Goal: Task Accomplishment & Management: Use online tool/utility

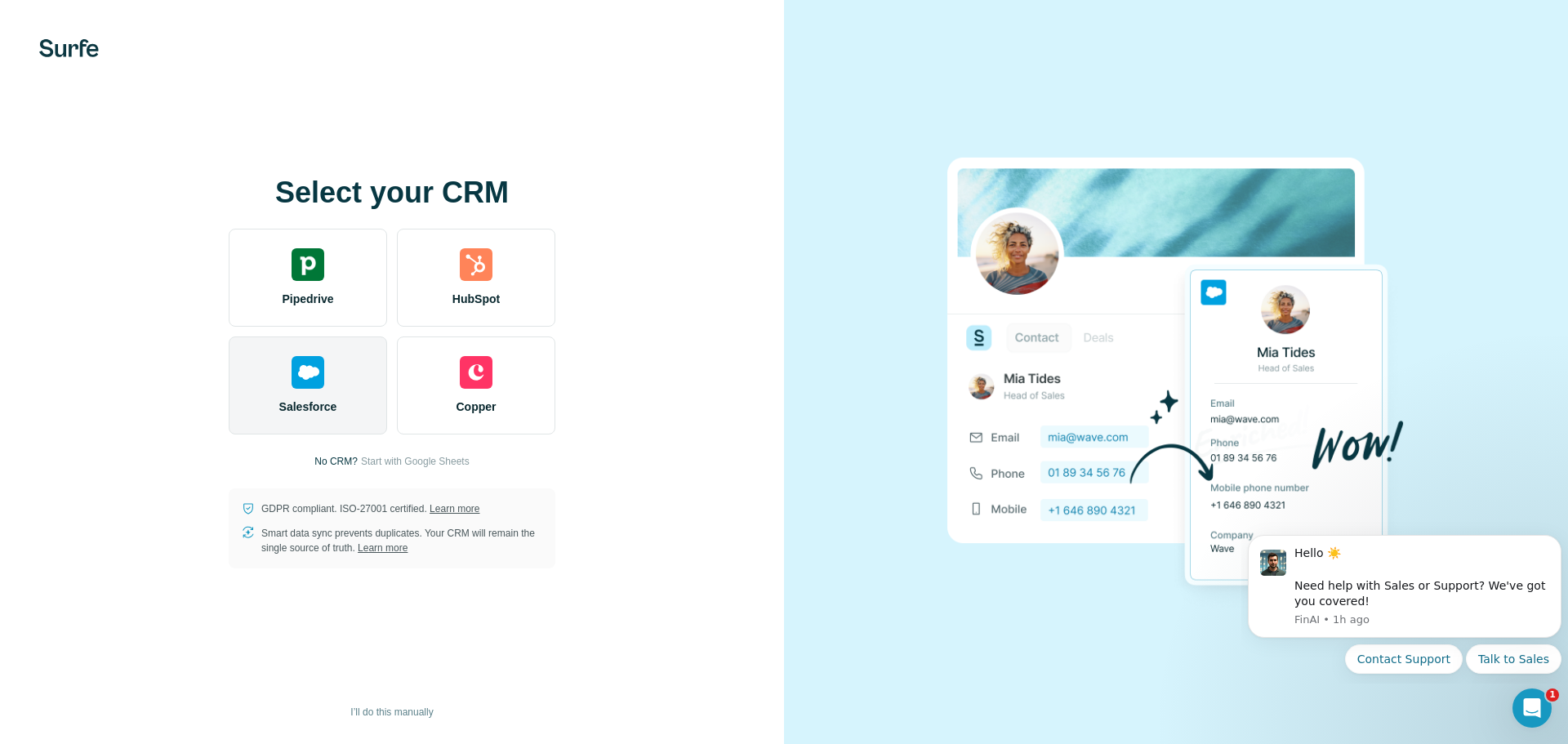
click at [345, 385] on div "Salesforce" at bounding box center [307, 385] width 158 height 98
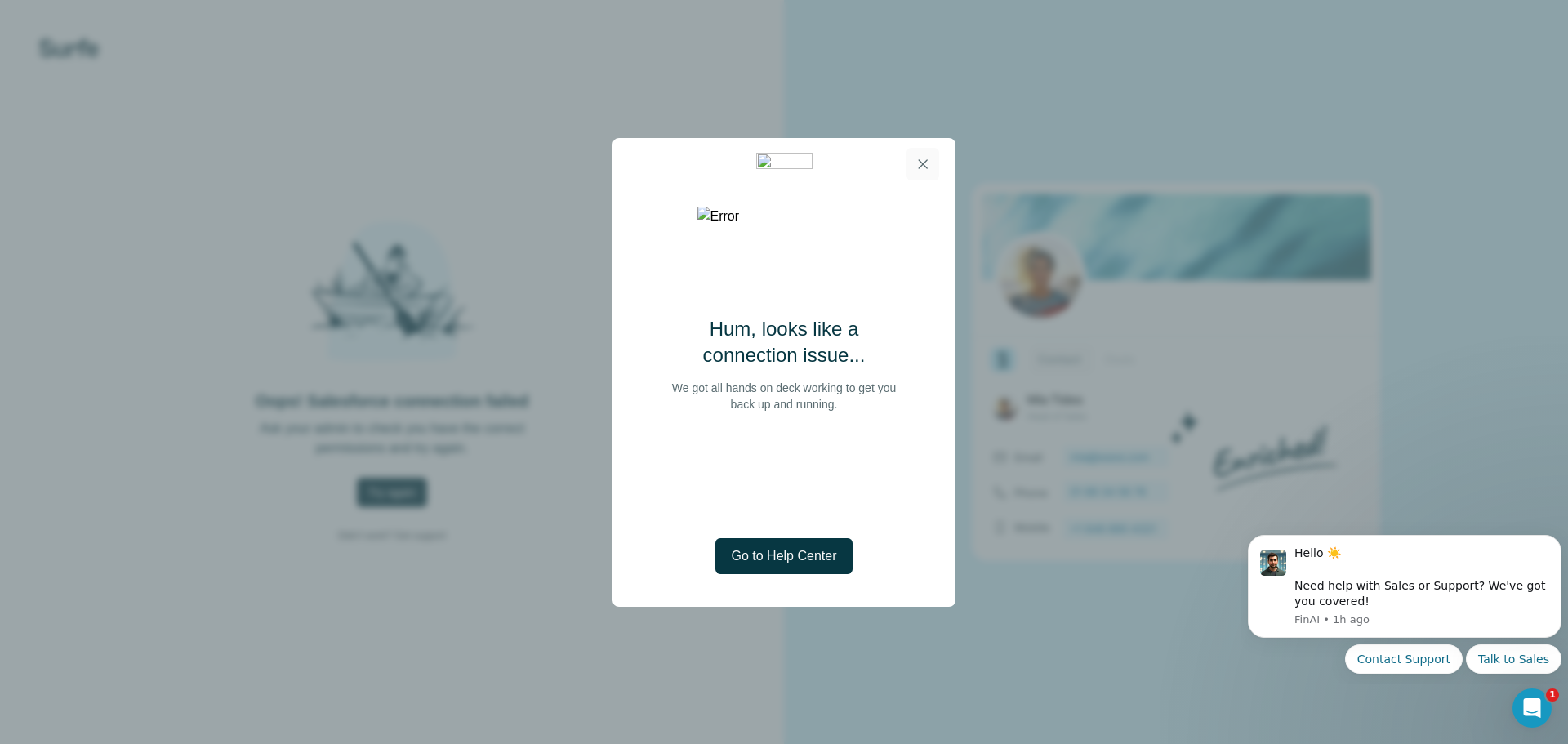
click at [924, 168] on icon "button" at bounding box center [923, 164] width 17 height 17
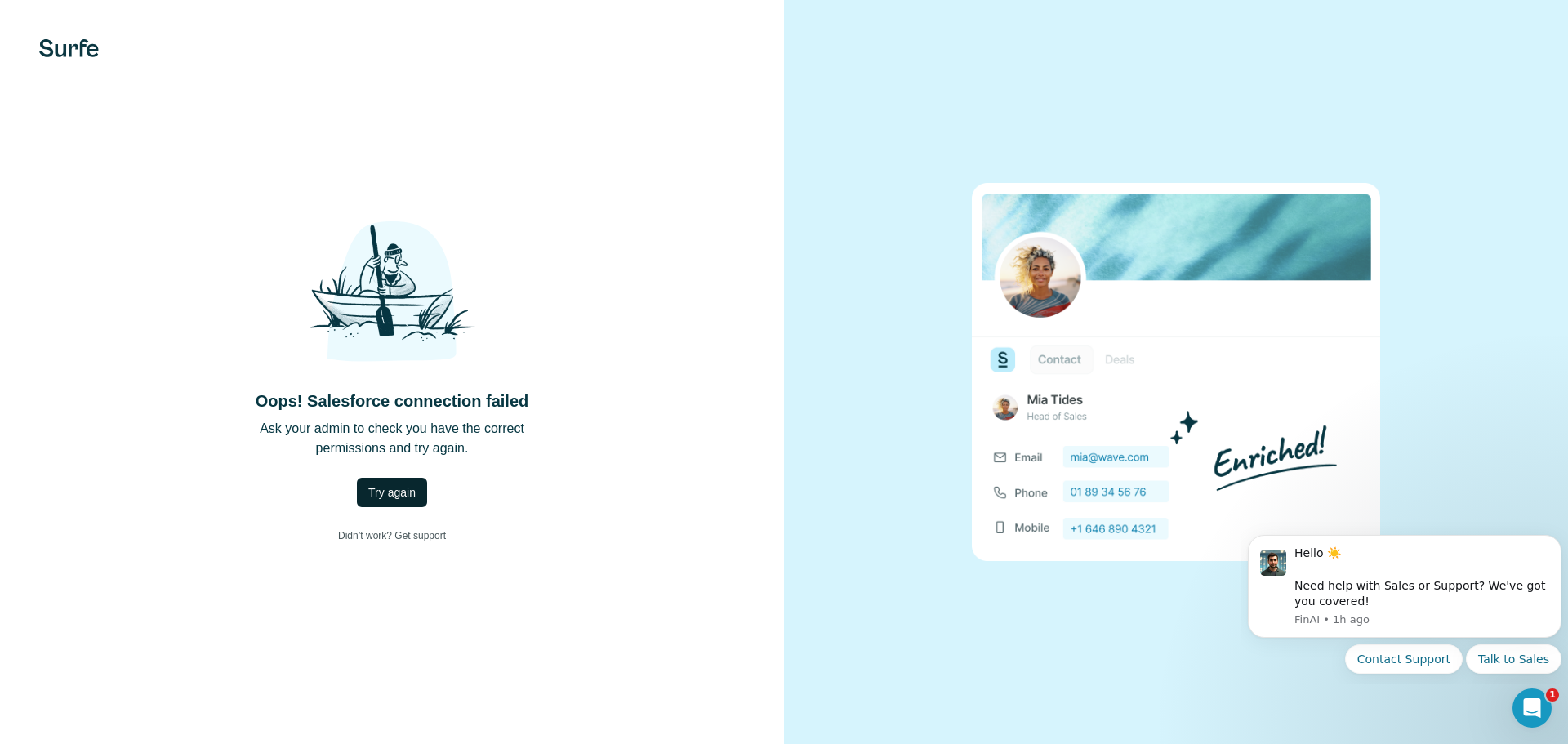
click at [403, 494] on span "Try again" at bounding box center [392, 493] width 47 height 17
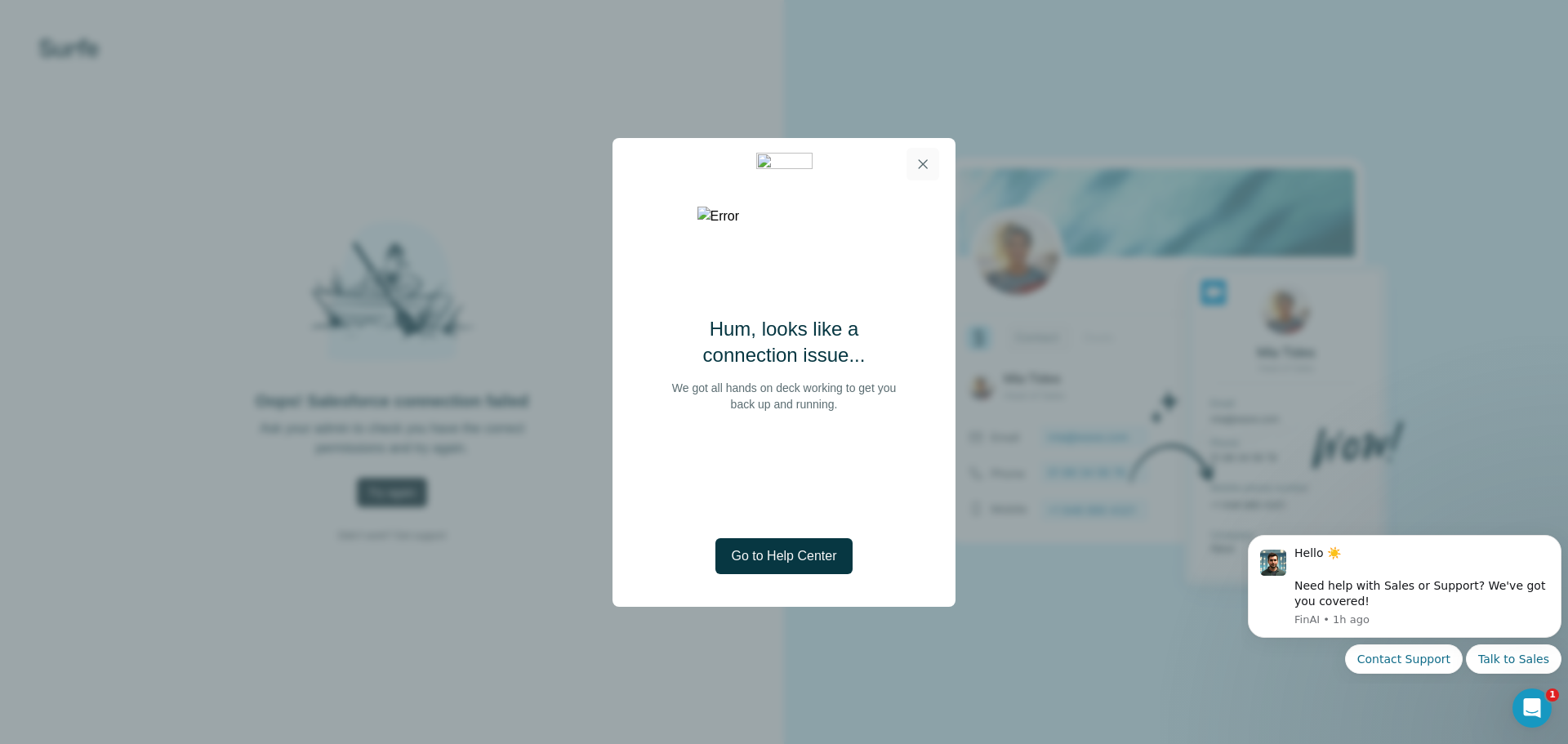
click at [918, 163] on icon "button" at bounding box center [923, 164] width 17 height 17
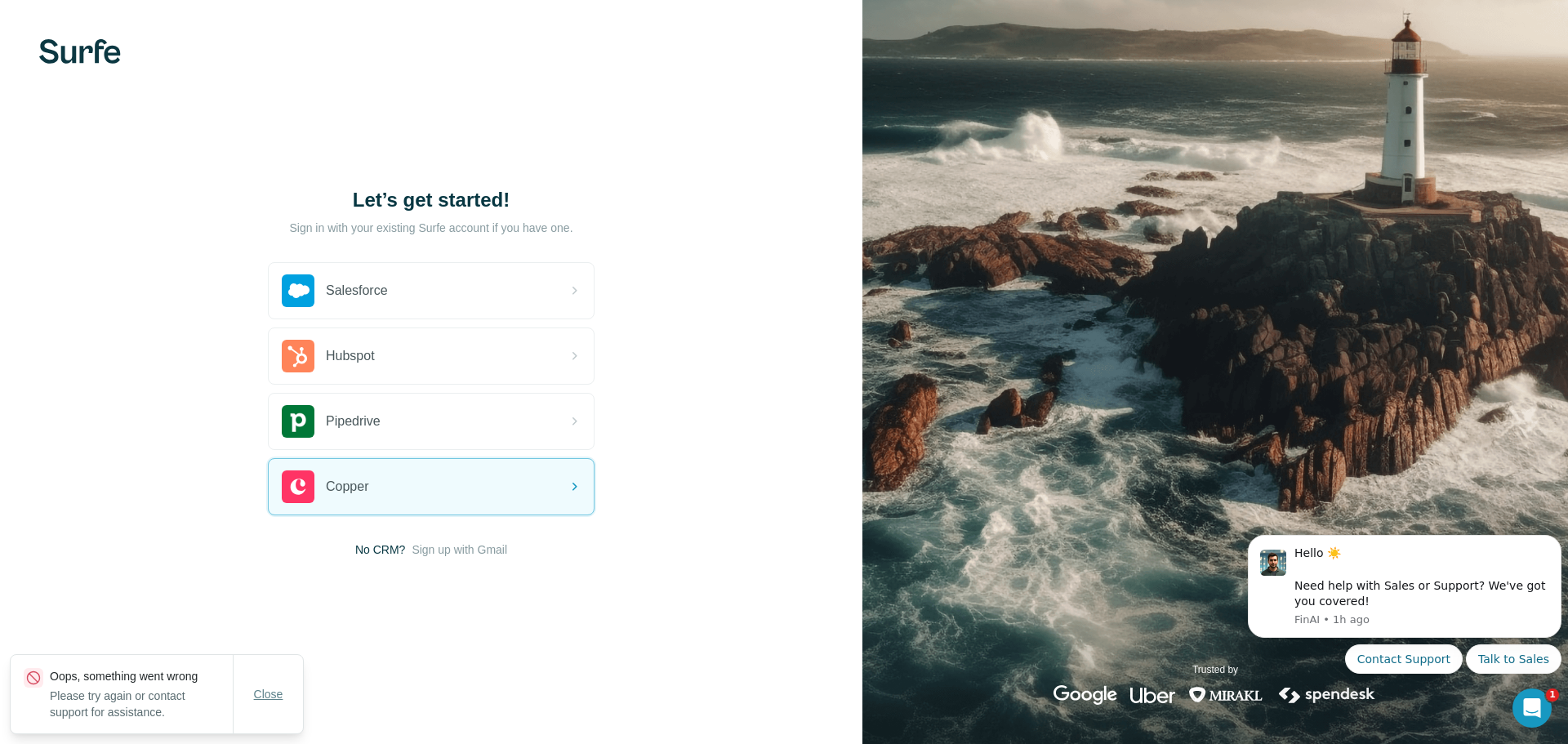
click at [269, 692] on span "Close" at bounding box center [268, 694] width 29 height 17
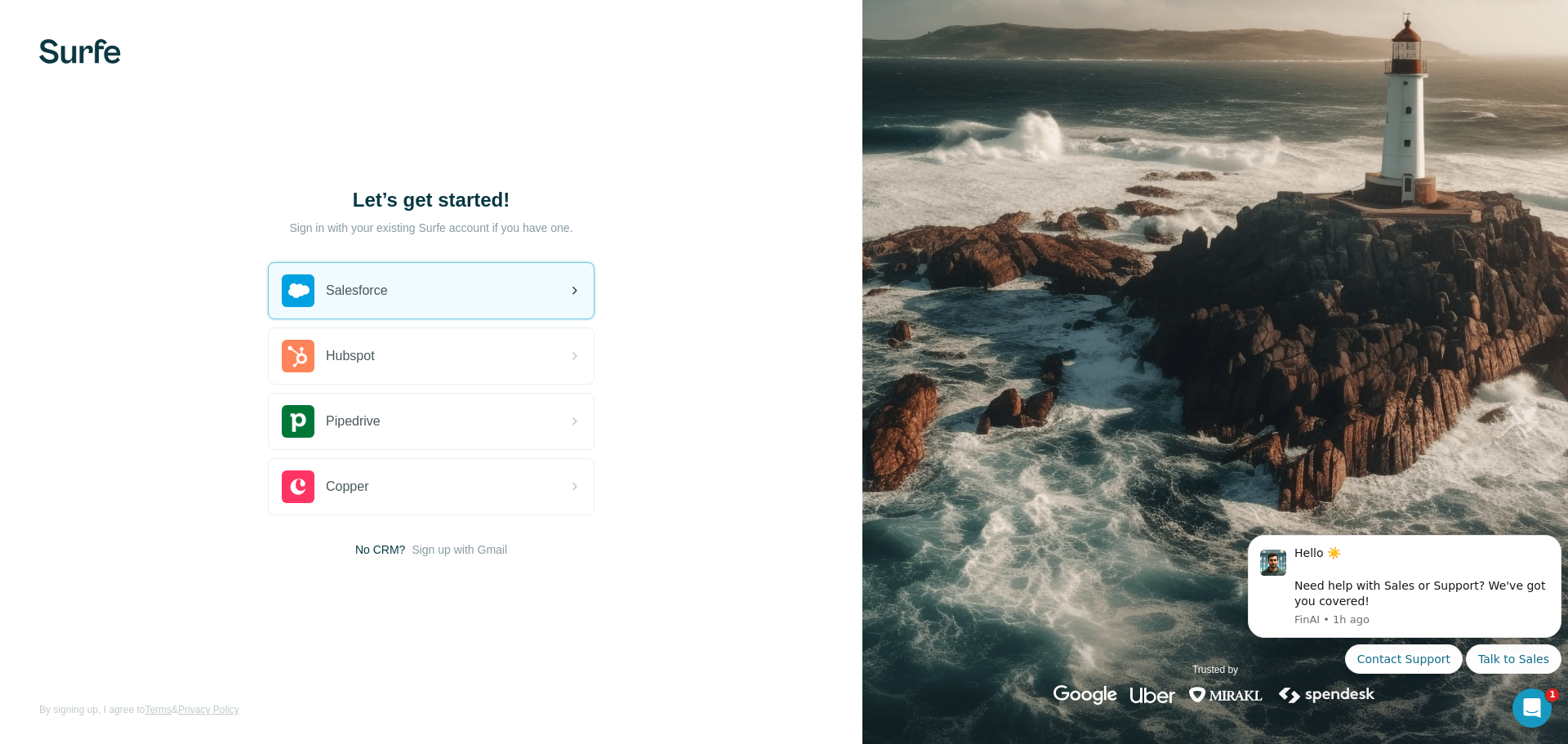
click at [417, 293] on div "Salesforce" at bounding box center [431, 290] width 325 height 56
